Goal: Transaction & Acquisition: Purchase product/service

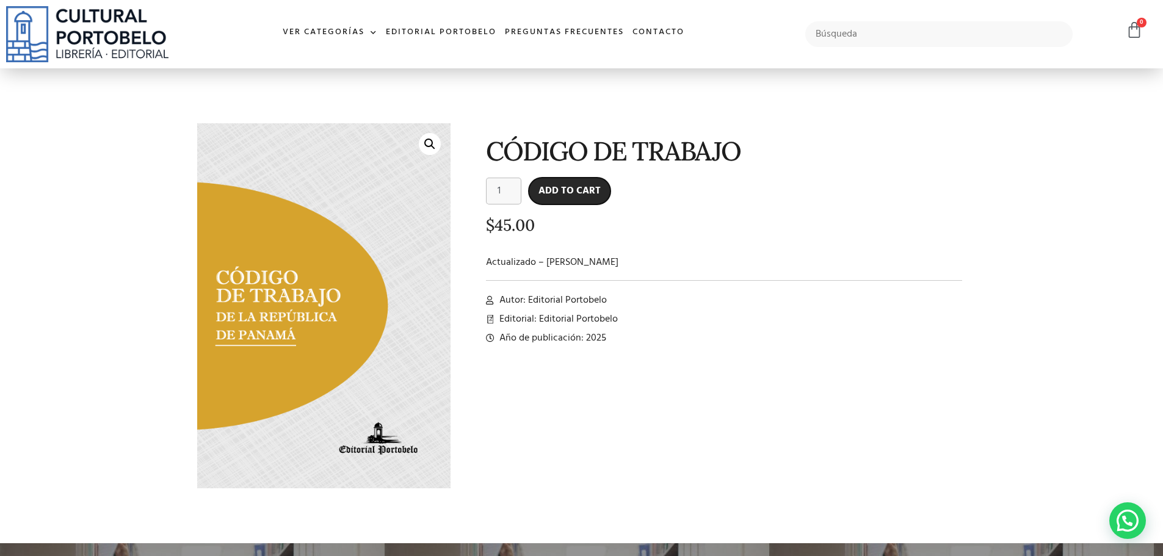
drag, startPoint x: 582, startPoint y: 194, endPoint x: 597, endPoint y: 198, distance: 15.3
click at [582, 194] on button "Add to cart" at bounding box center [570, 191] width 82 height 27
click at [560, 190] on button "Add to cart" at bounding box center [570, 191] width 82 height 27
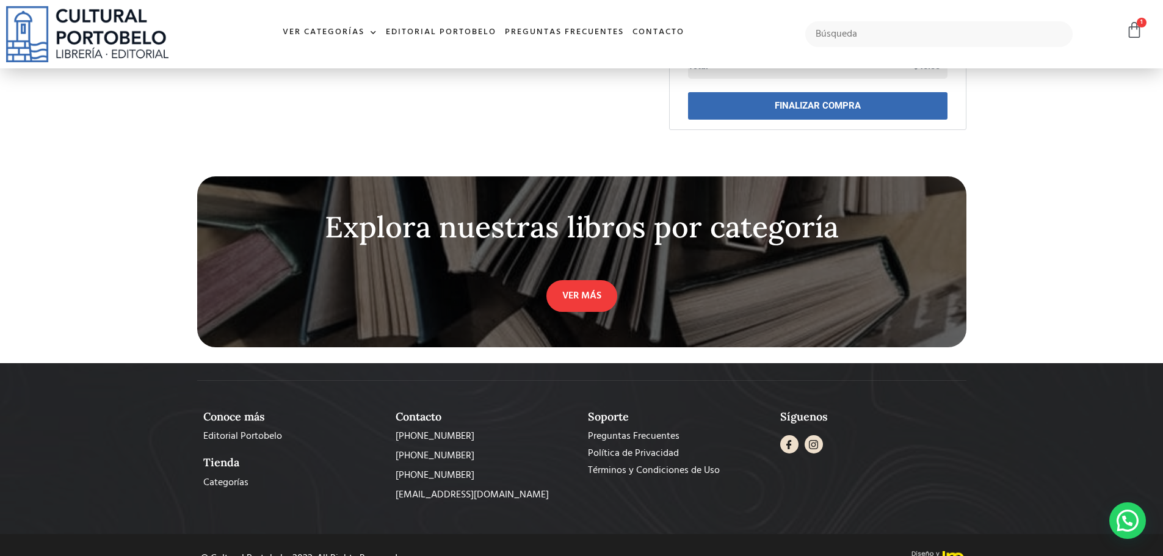
scroll to position [162, 0]
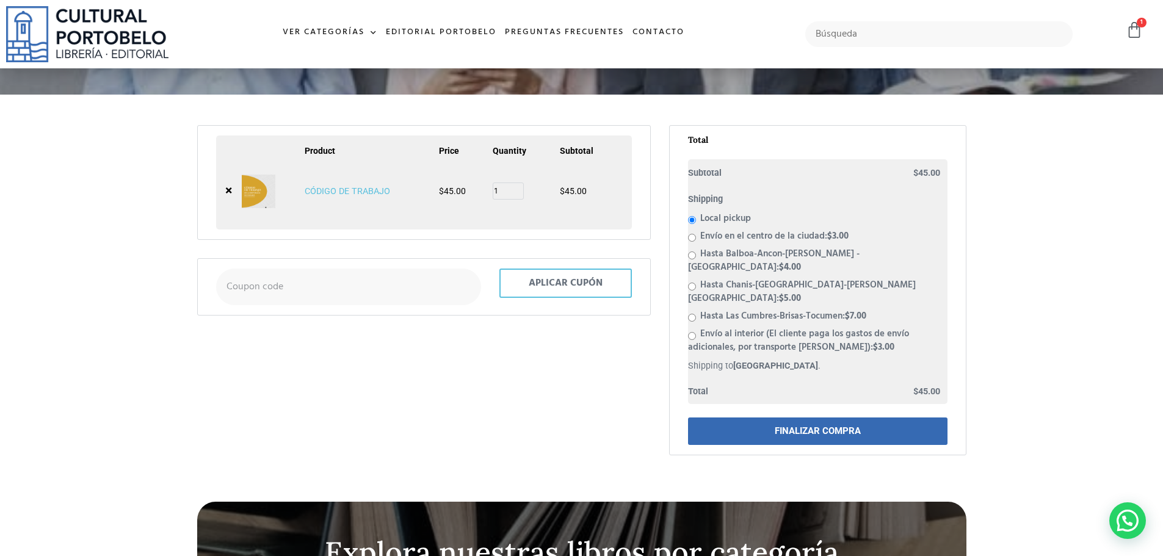
click at [820, 417] on link "FINALIZAR COMPRA" at bounding box center [817, 430] width 259 height 27
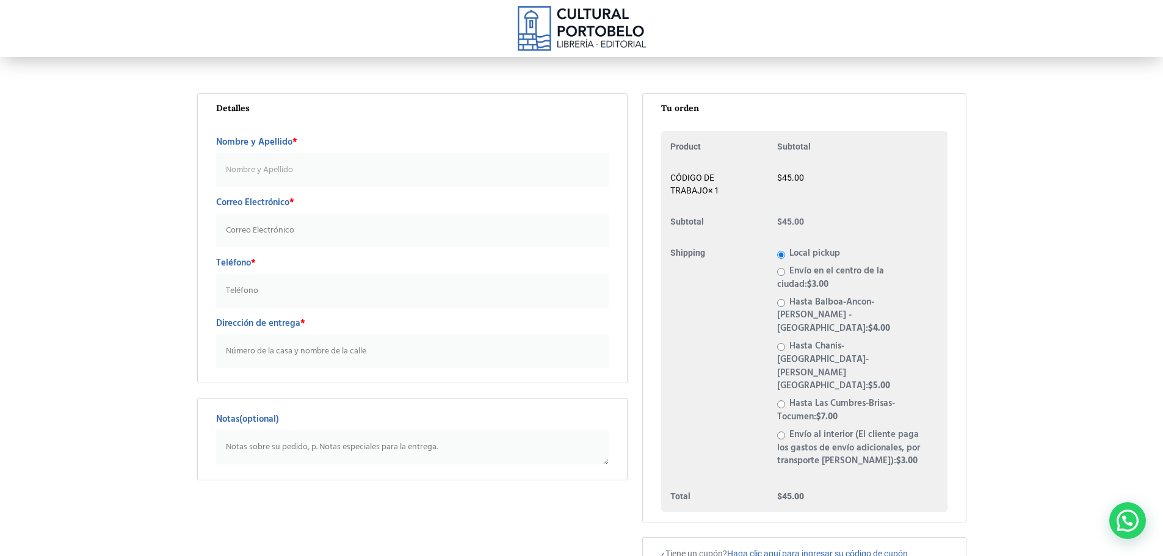
click at [309, 161] on input "Nombre y Apellido *" at bounding box center [412, 170] width 393 height 34
